Goal: Transaction & Acquisition: Purchase product/service

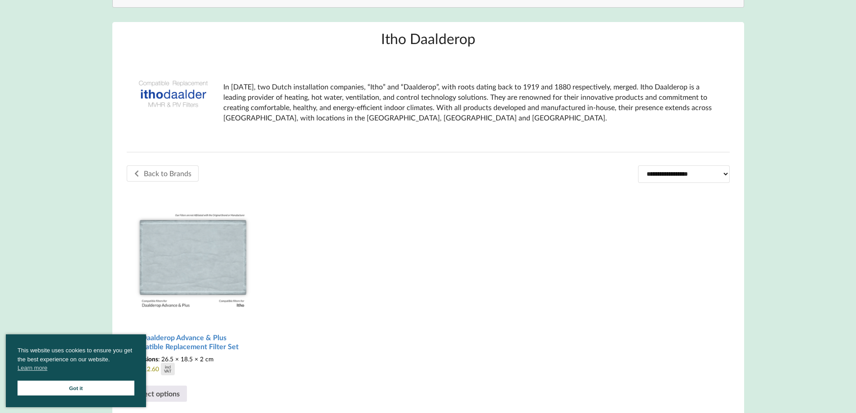
scroll to position [225, 0]
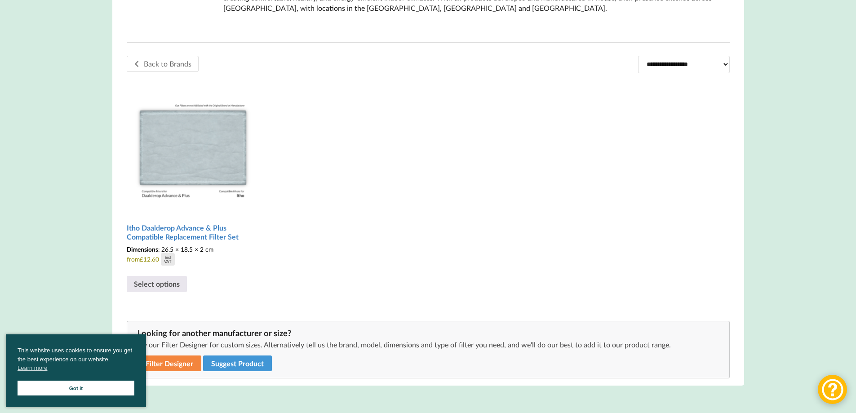
click at [97, 390] on link "Got it" at bounding box center [76, 388] width 117 height 15
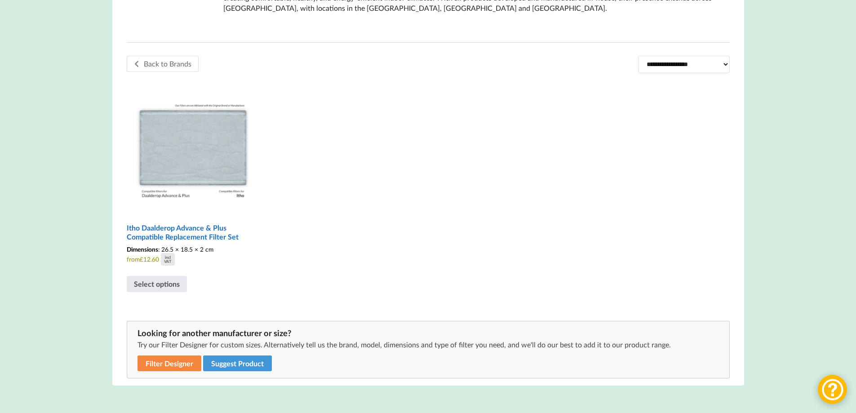
click at [179, 229] on h2 "Itho Daalderop Advance & Plus Compatible Replacement Filter Set" at bounding box center [193, 233] width 133 height 26
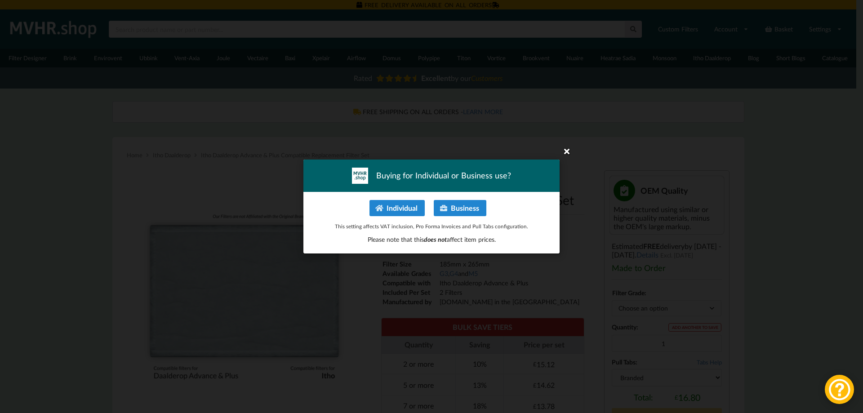
click at [567, 151] on icon at bounding box center [566, 151] width 14 height 14
